Goal: Transaction & Acquisition: Purchase product/service

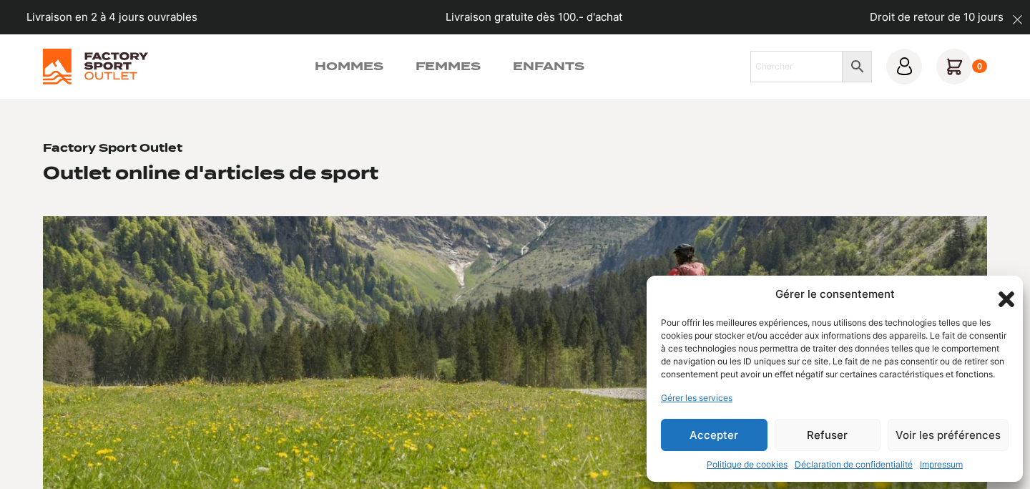
click at [702, 430] on button "Accepter" at bounding box center [714, 434] width 107 height 32
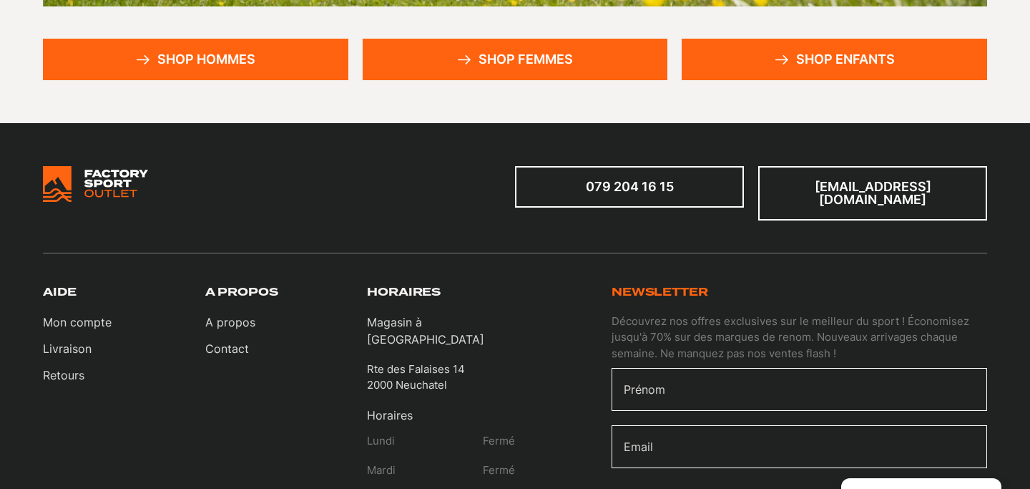
scroll to position [499, 0]
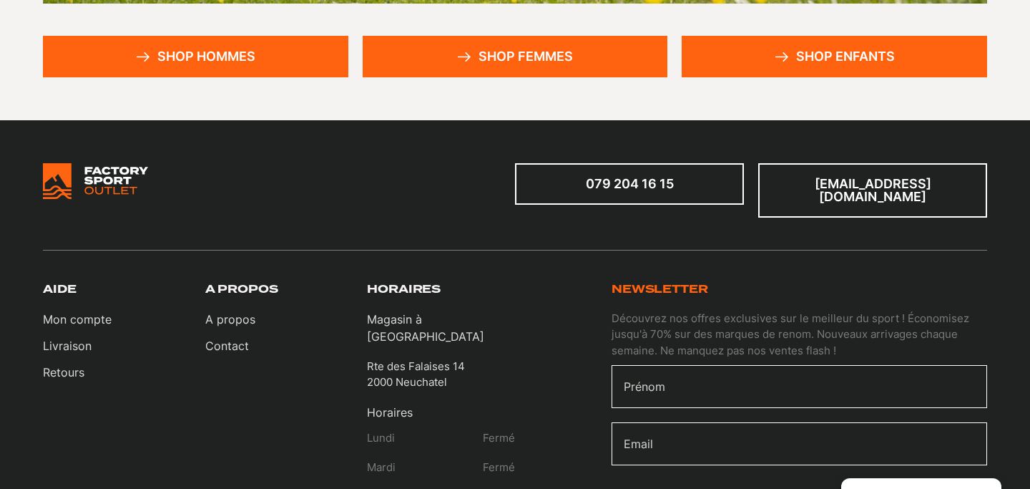
click at [522, 53] on link "Shop femmes" at bounding box center [515, 56] width 305 height 41
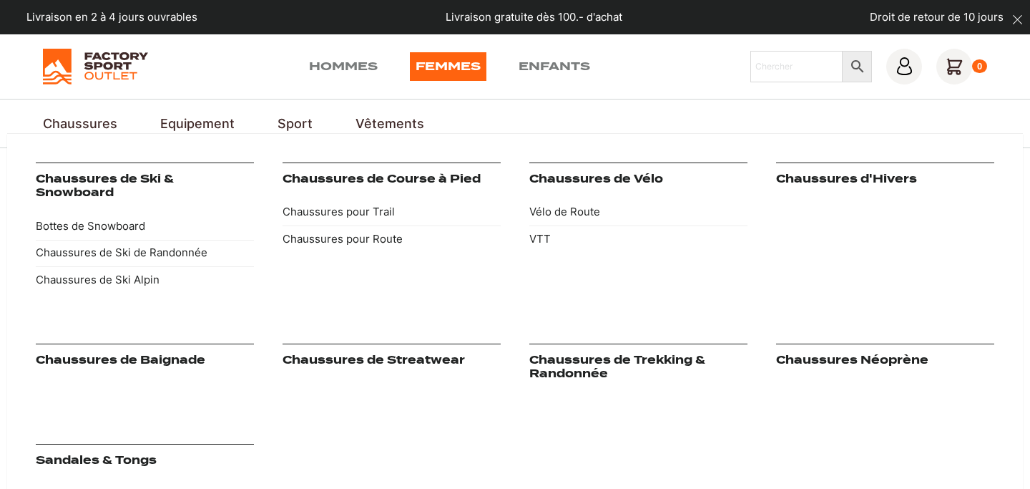
click at [101, 123] on link "Chaussures" at bounding box center [80, 123] width 74 height 19
click at [336, 210] on link "Chaussures pour Trail" at bounding box center [392, 212] width 218 height 27
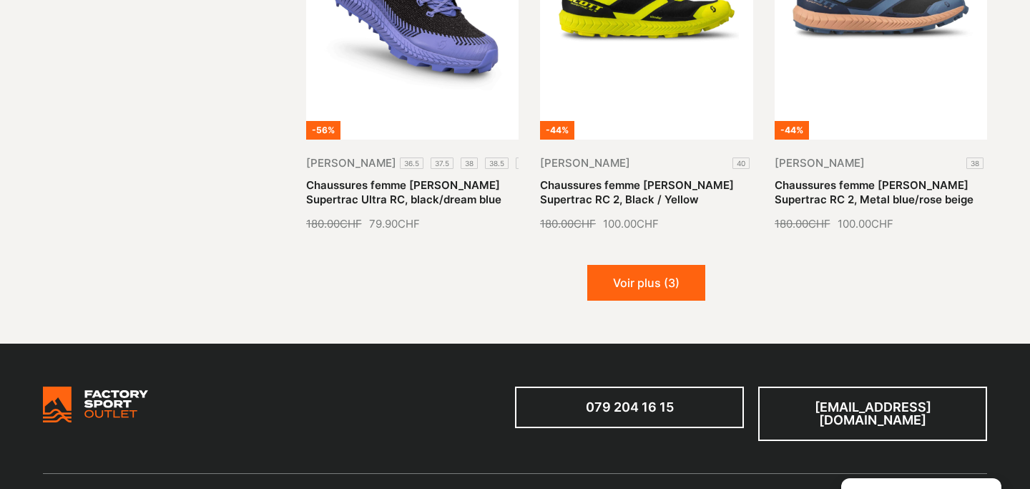
scroll to position [1758, 0]
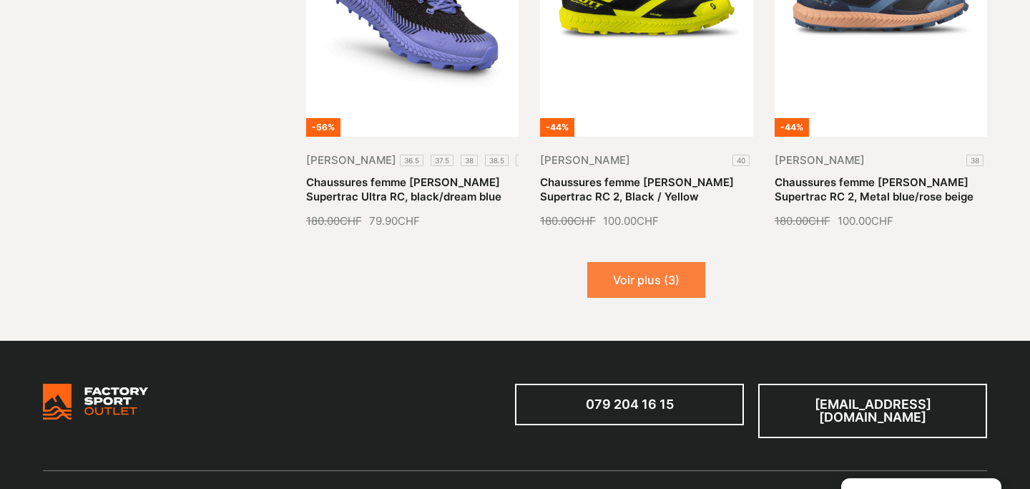
click at [646, 262] on button "Voir plus (3)" at bounding box center [646, 280] width 118 height 36
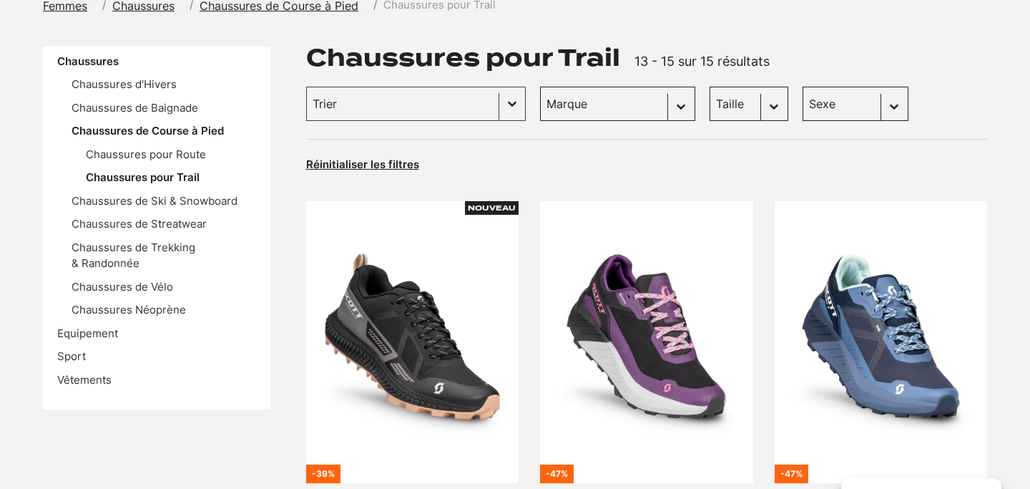
scroll to position [0, 0]
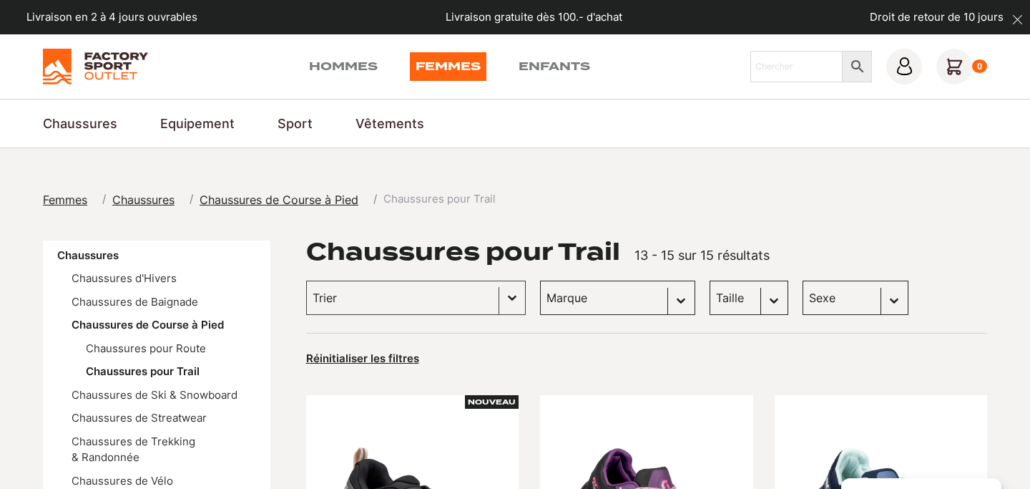
click at [564, 299] on select "Marque Scott (15)" at bounding box center [617, 297] width 155 height 34
click at [540, 280] on select "Marque Scott (15)" at bounding box center [617, 297] width 155 height 34
click at [287, 197] on span "Chaussures de Course à Pied" at bounding box center [279, 199] width 159 height 14
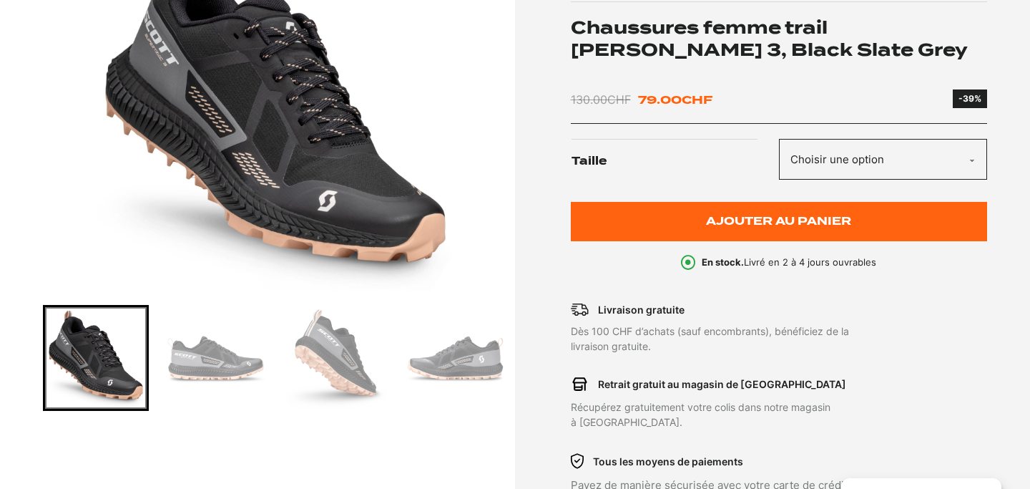
scroll to position [298, 0]
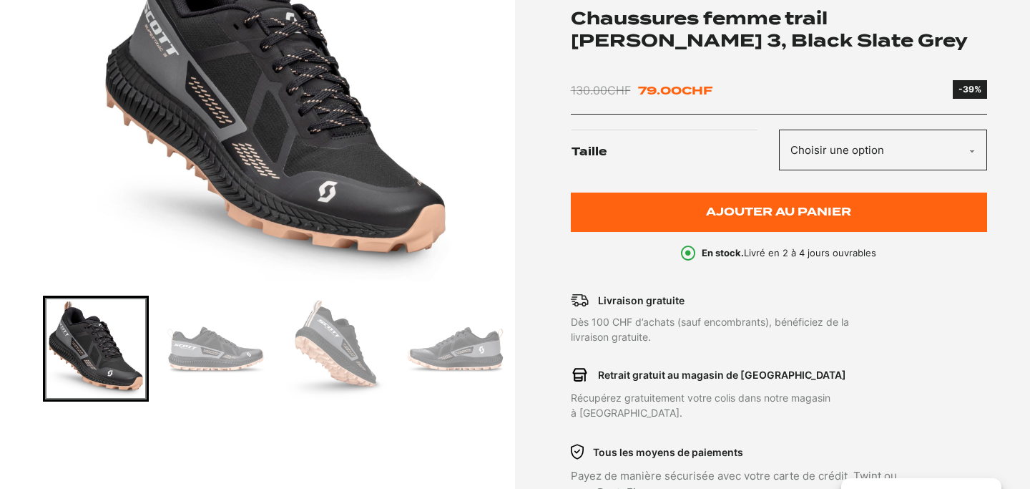
click at [223, 358] on img "Go to slide 2" at bounding box center [216, 349] width 102 height 102
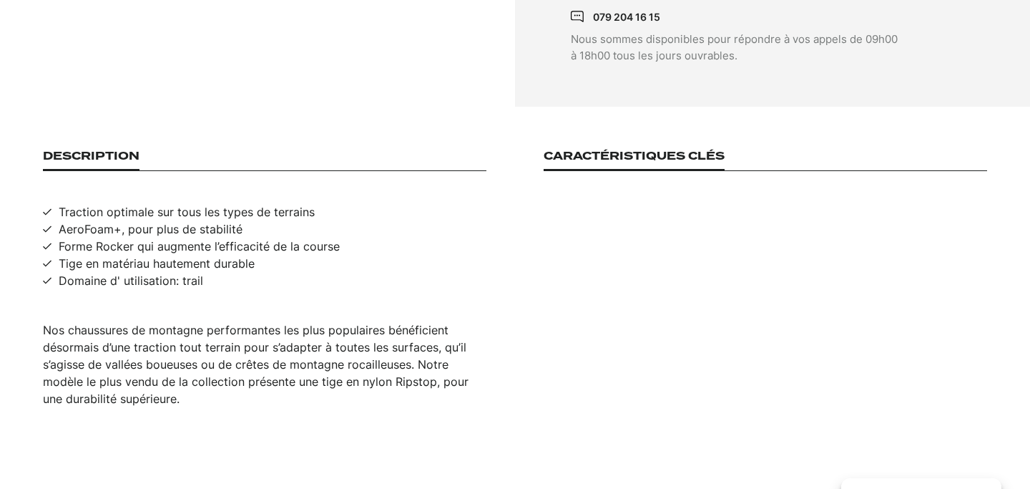
scroll to position [828, 0]
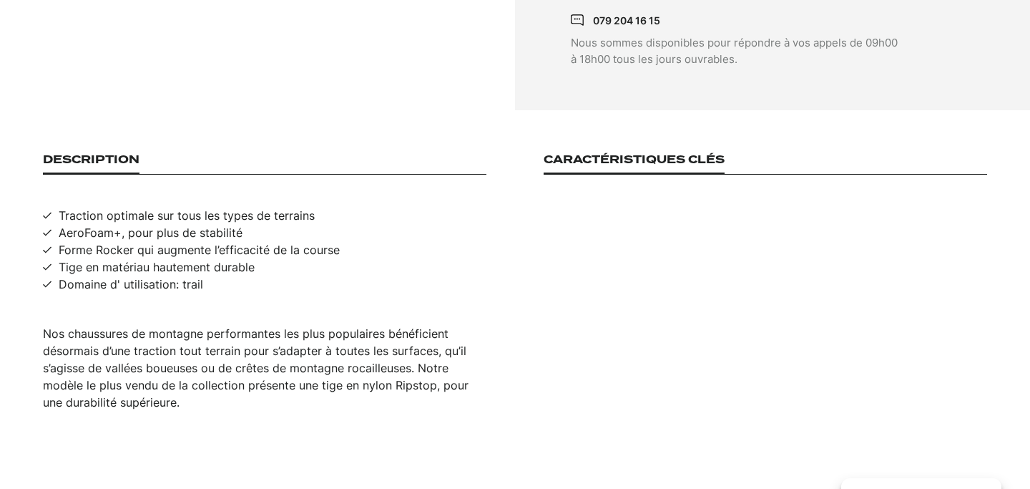
click at [672, 153] on h3 "Caractéristiques clés" at bounding box center [634, 163] width 181 height 21
click at [667, 153] on h3 "Caractéristiques clés" at bounding box center [634, 163] width 181 height 21
click at [195, 258] on span "Tige en matériau hautement durable" at bounding box center [157, 266] width 196 height 17
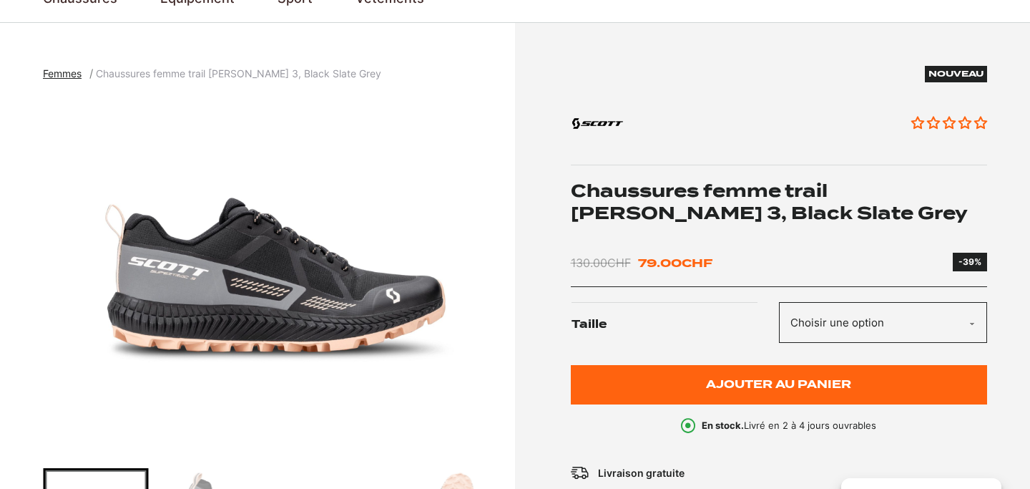
scroll to position [127, 0]
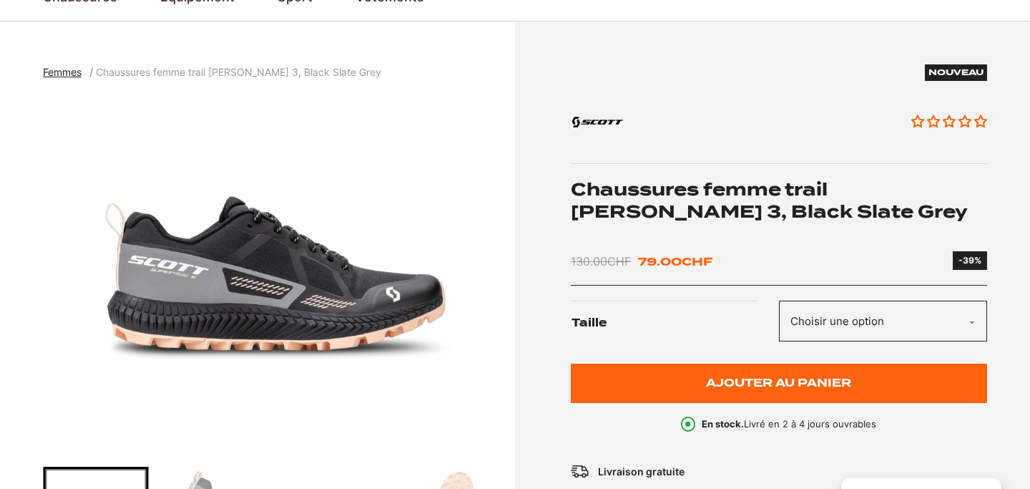
click at [970, 325] on select "Choisir une option 42" at bounding box center [883, 320] width 208 height 41
click at [779, 300] on select "Choisir une option 42" at bounding box center [883, 320] width 208 height 41
click at [970, 325] on select "Choisir une option 42" at bounding box center [883, 320] width 208 height 41
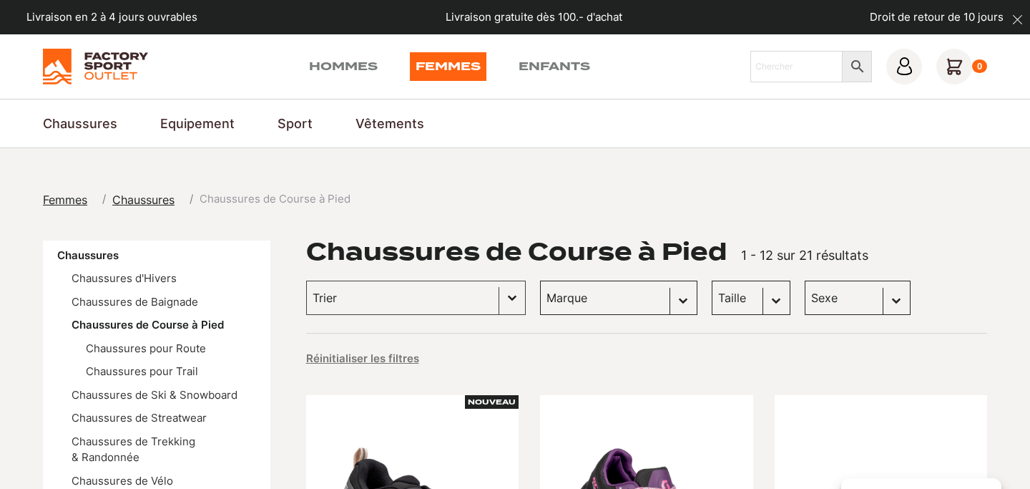
click at [567, 295] on select "Marque Scott (20)" at bounding box center [618, 297] width 157 height 34
click at [540, 280] on select "Marque Scott (20)" at bounding box center [618, 297] width 157 height 34
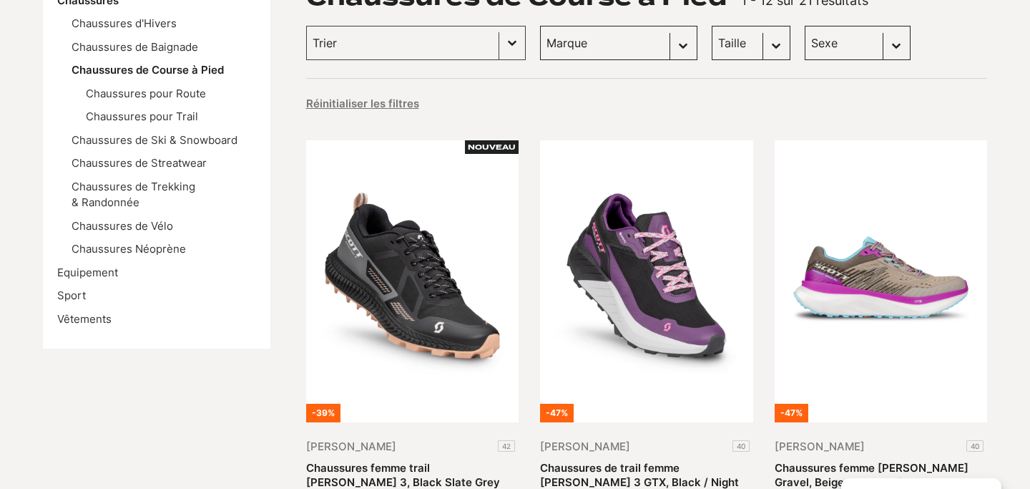
scroll to position [263, 0]
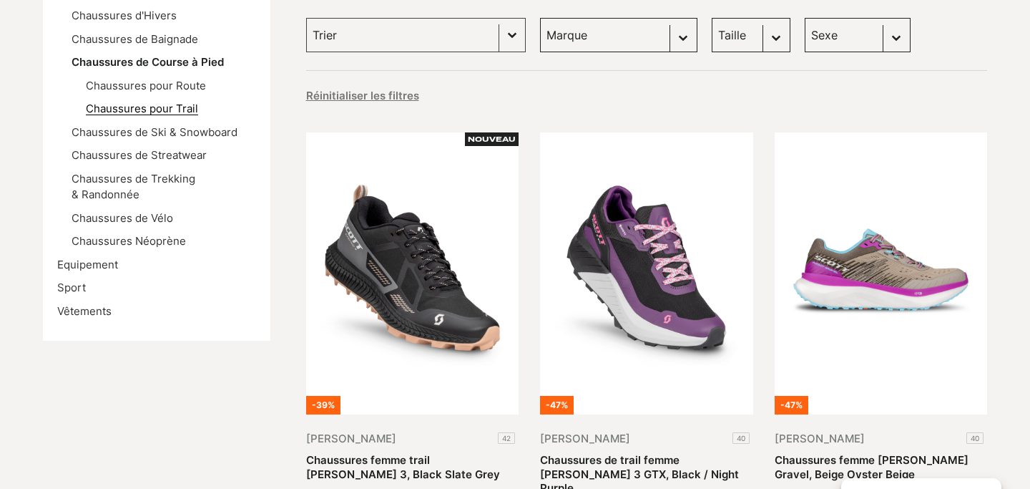
click at [185, 109] on link "Chaussures pour Trail" at bounding box center [142, 109] width 112 height 14
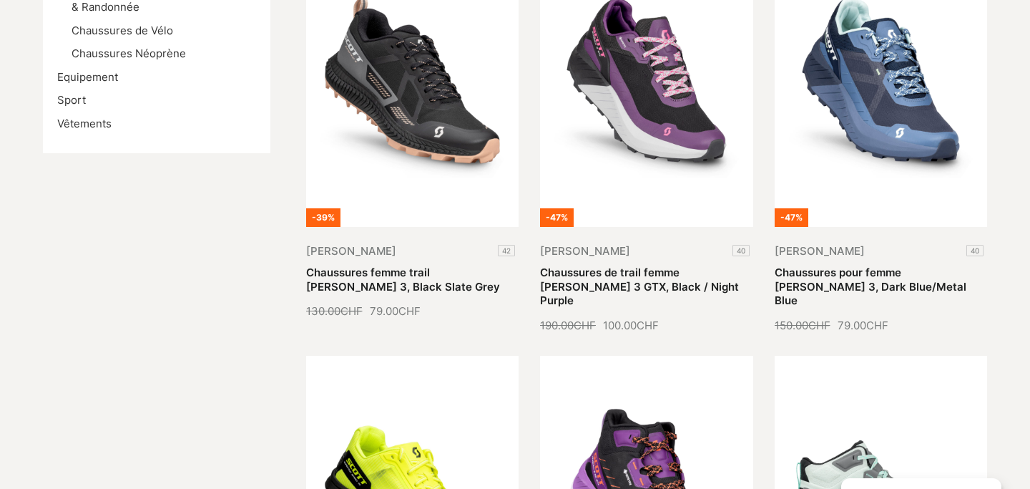
scroll to position [449, 0]
